Goal: Transaction & Acquisition: Purchase product/service

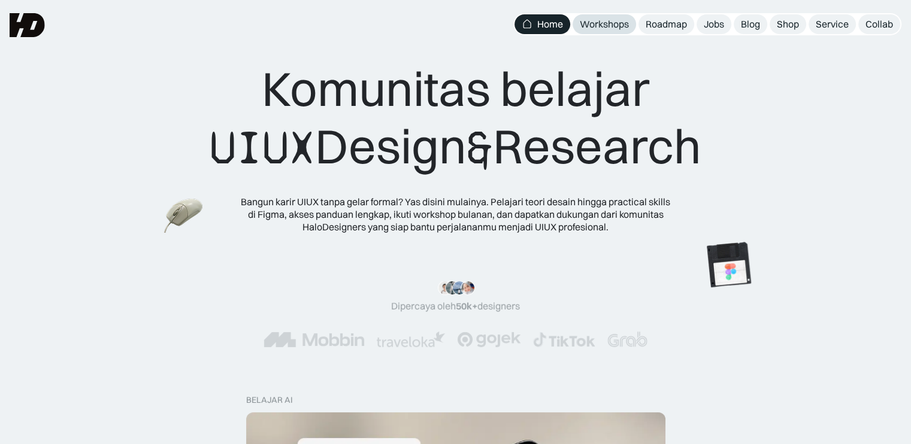
click at [596, 25] on div "Workshops" at bounding box center [604, 24] width 49 height 13
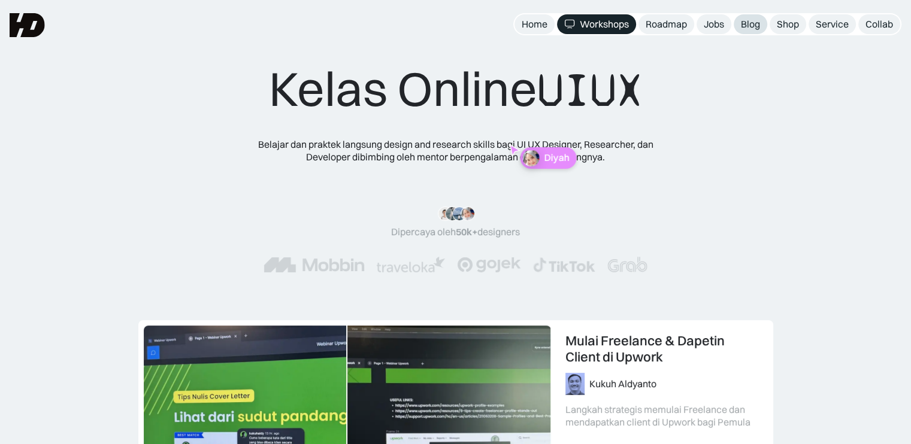
click at [741, 20] on div "Blog" at bounding box center [750, 24] width 19 height 13
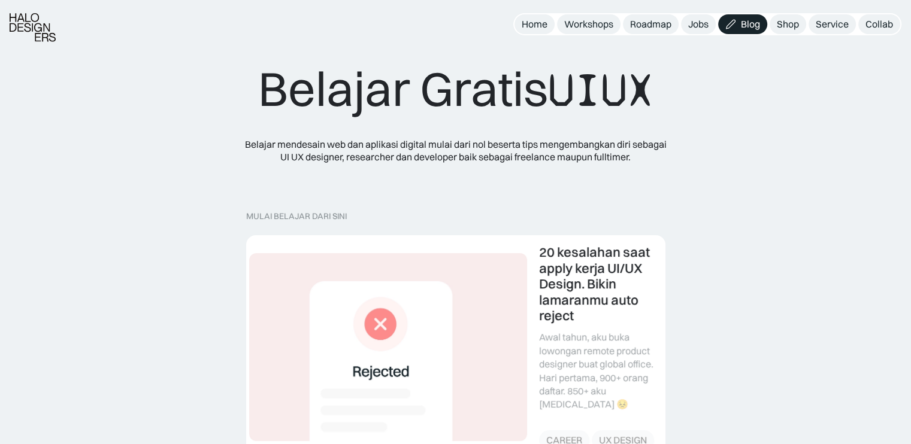
scroll to position [120, 0]
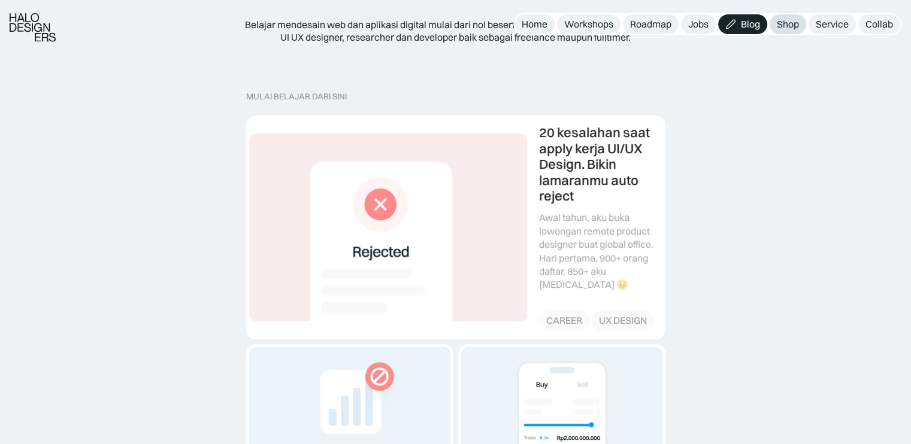
click at [788, 24] on div "Shop" at bounding box center [788, 24] width 22 height 13
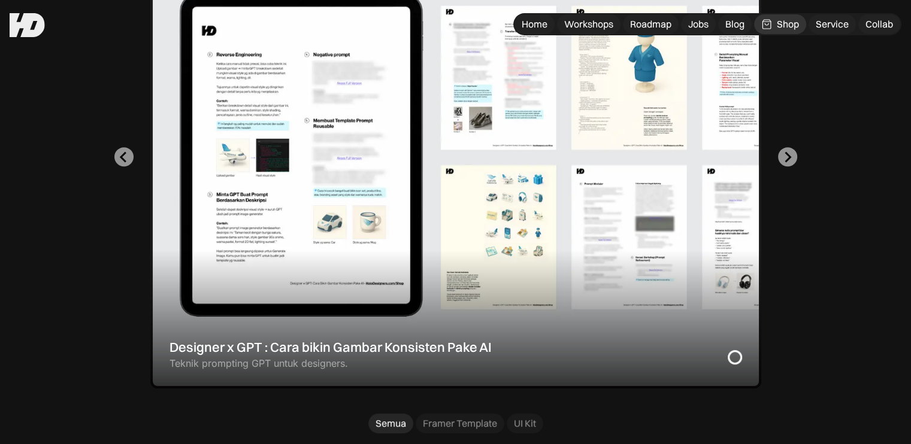
scroll to position [419, 0]
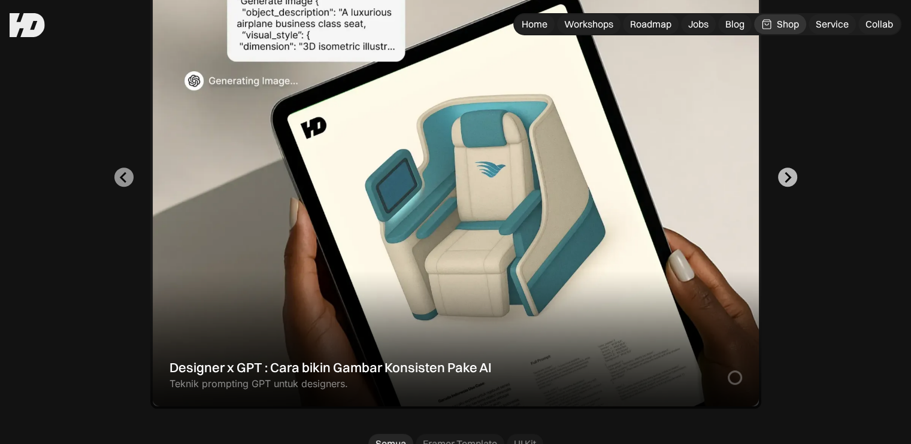
click at [790, 180] on icon "Next slide" at bounding box center [786, 177] width 11 height 11
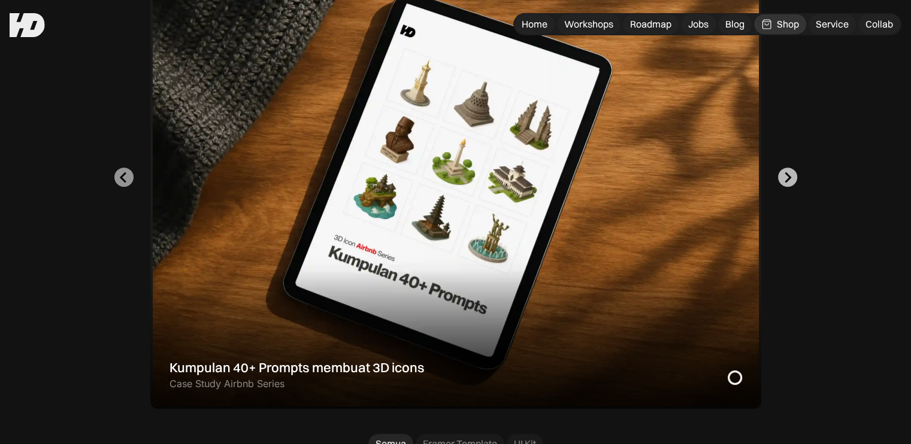
click at [790, 180] on icon "Go to first slide" at bounding box center [786, 177] width 11 height 11
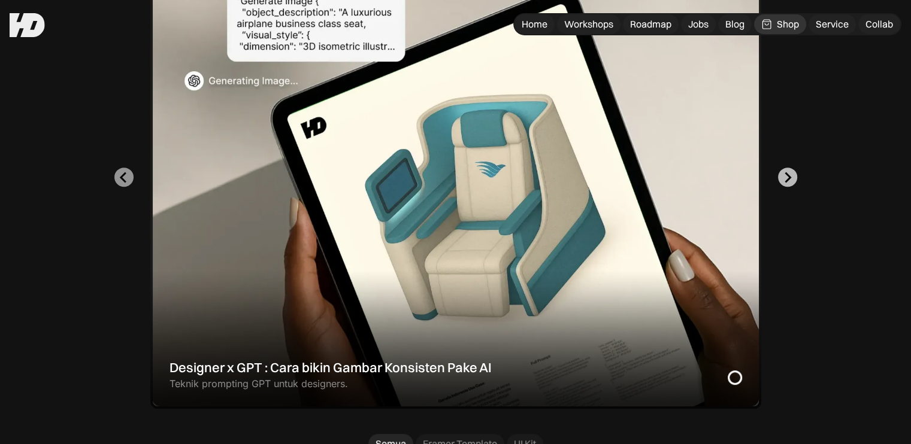
click at [790, 180] on icon "Next slide" at bounding box center [786, 177] width 11 height 11
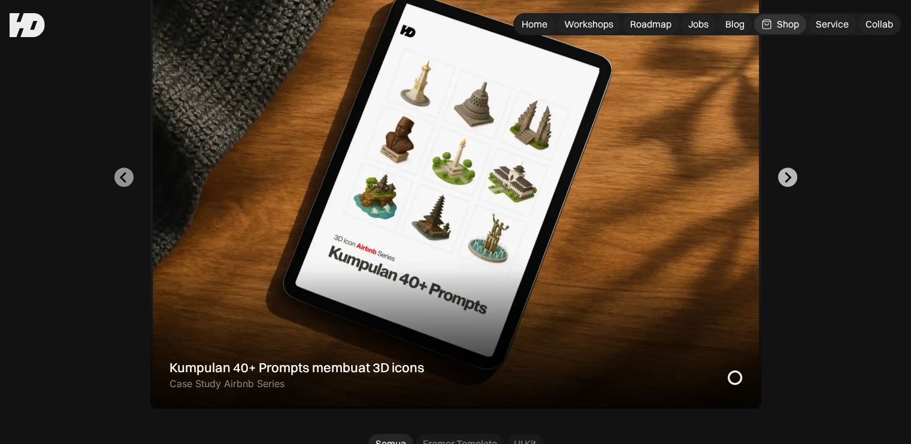
click at [790, 180] on icon "Go to first slide" at bounding box center [786, 177] width 11 height 11
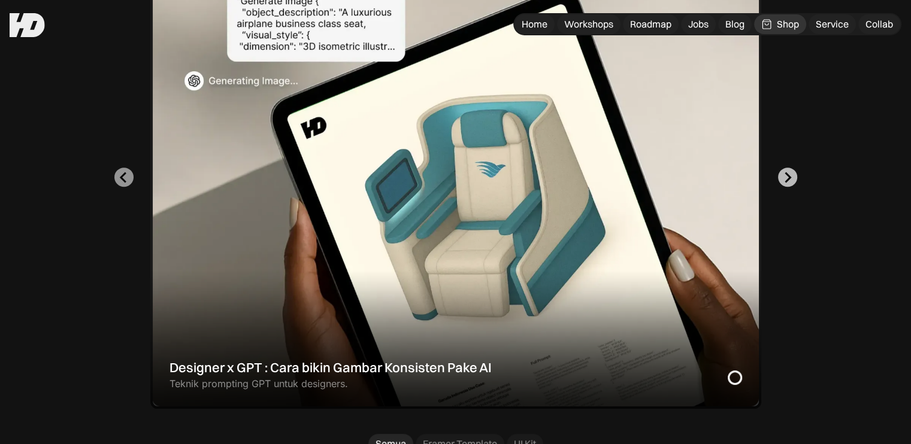
click at [790, 180] on icon "Next slide" at bounding box center [786, 177] width 11 height 11
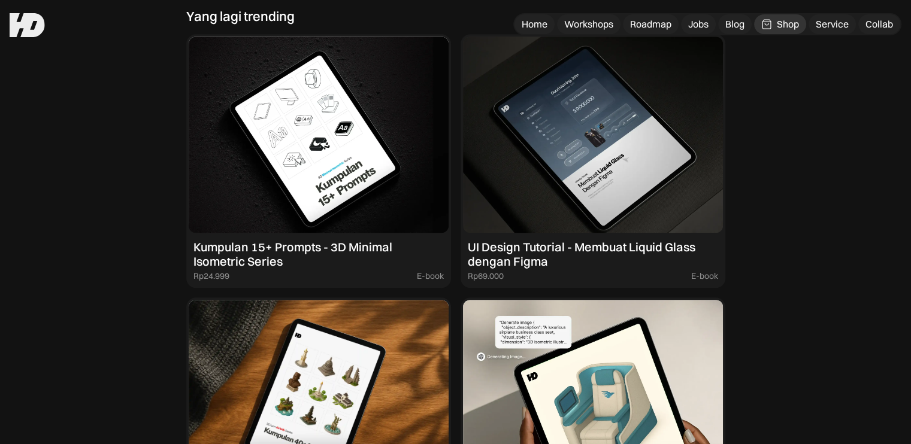
scroll to position [1078, 0]
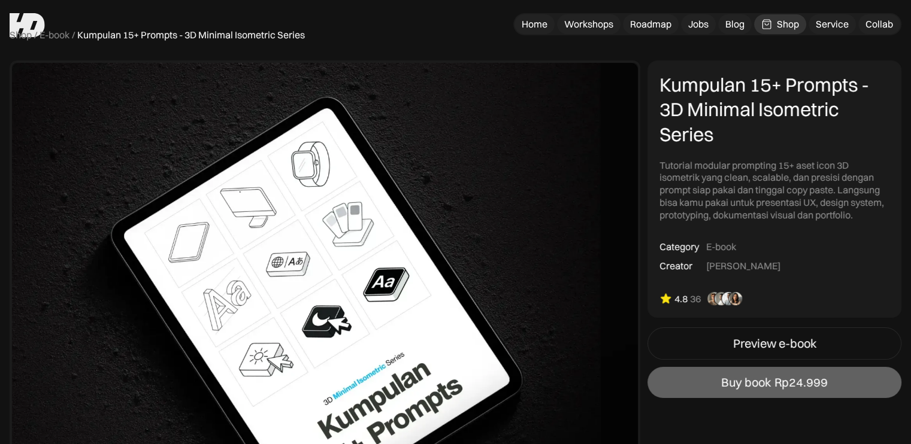
scroll to position [60, 0]
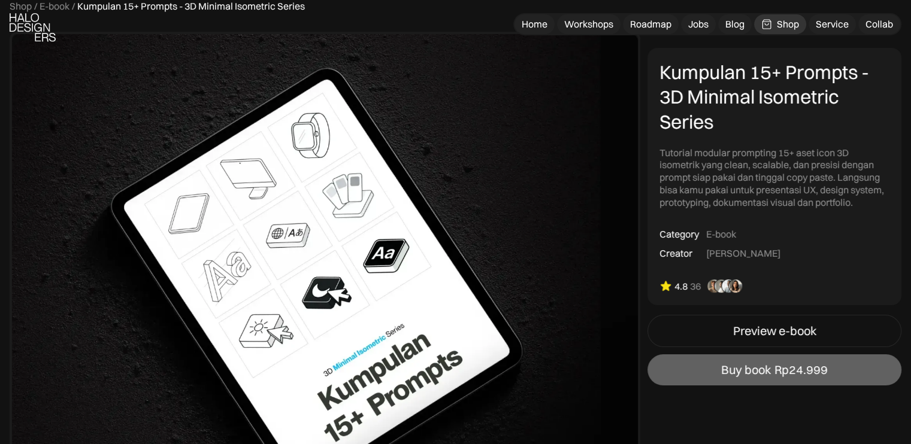
drag, startPoint x: 704, startPoint y: 252, endPoint x: 808, endPoint y: 251, distance: 104.2
click at [808, 251] on div "Kumpulan 15+ Prompts - 3D Minimal Isometric Series Tutorial modular prompting 1…" at bounding box center [774, 176] width 254 height 257
copy div "[PERSON_NAME]"
click at [572, 170] on img at bounding box center [325, 271] width 631 height 478
click at [586, 113] on img at bounding box center [325, 271] width 631 height 478
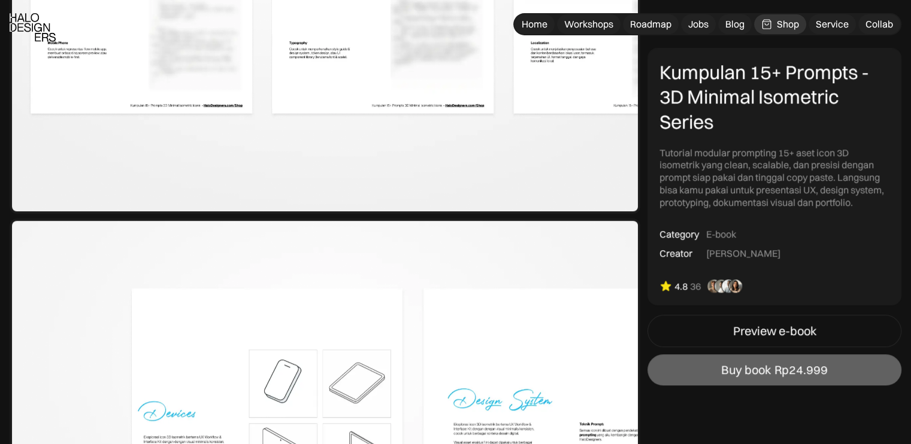
scroll to position [1078, 0]
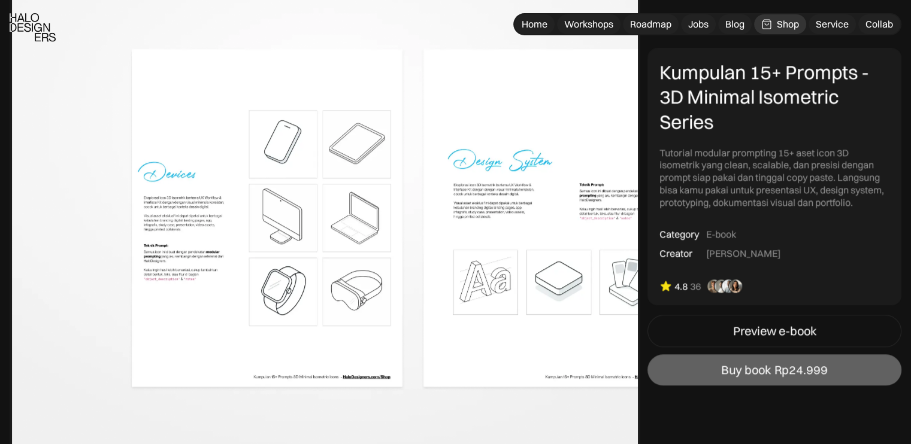
click at [228, 222] on img at bounding box center [325, 218] width 631 height 478
click at [242, 202] on img at bounding box center [325, 218] width 631 height 478
drag, startPoint x: 242, startPoint y: 202, endPoint x: 228, endPoint y: 202, distance: 14.4
click at [242, 203] on img at bounding box center [325, 218] width 631 height 478
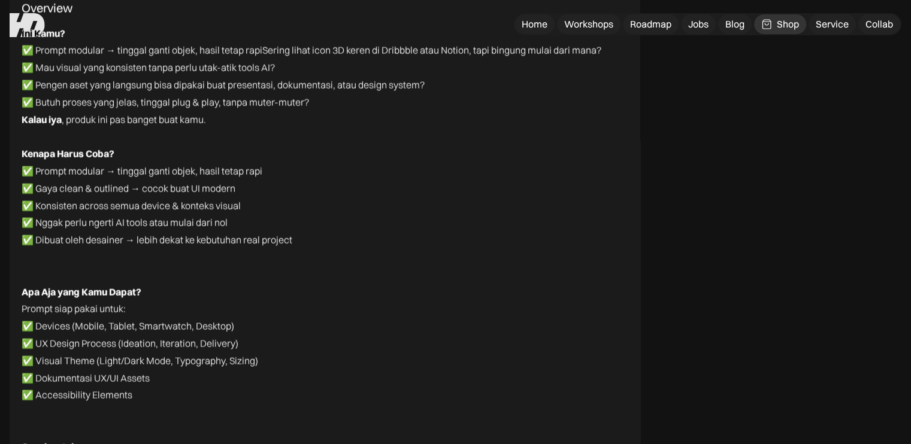
scroll to position [2275, 0]
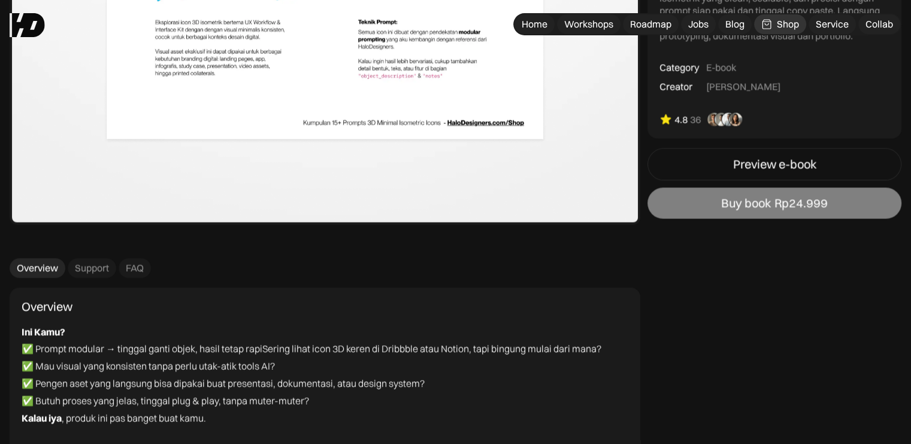
click at [717, 207] on link "Buy book Rp24.999" at bounding box center [774, 202] width 254 height 31
